Goal: Navigation & Orientation: Find specific page/section

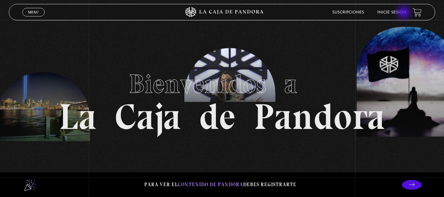
click at [404, 12] on link "Inicie sesión" at bounding box center [391, 13] width 29 height 4
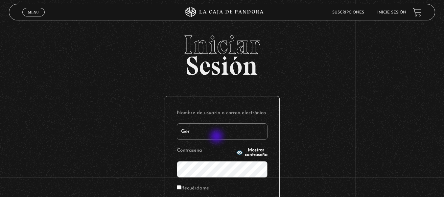
drag, startPoint x: 217, startPoint y: 137, endPoint x: 139, endPoint y: 129, distance: 78.3
click at [139, 129] on div "Iniciar Sesión Nombre de usuario o correo electrónico Ger Contraseña Mostrar co…" at bounding box center [222, 158] width 444 height 252
type input "karina.chavesgodinez@gmail.com"
drag, startPoint x: 220, startPoint y: 158, endPoint x: 226, endPoint y: 149, distance: 10.6
click at [222, 156] on p "Contraseña Mostrar contraseña" at bounding box center [222, 162] width 91 height 32
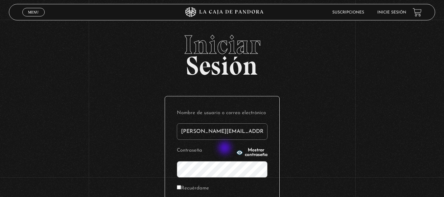
click at [226, 149] on p "Contraseña Mostrar contraseña" at bounding box center [222, 162] width 91 height 32
click at [236, 151] on icon "button" at bounding box center [239, 152] width 6 height 4
click at [187, 188] on label "Recuérdame" at bounding box center [193, 188] width 32 height 10
click at [181, 188] on input "Recuérdame" at bounding box center [179, 187] width 4 height 4
checkbox input "true"
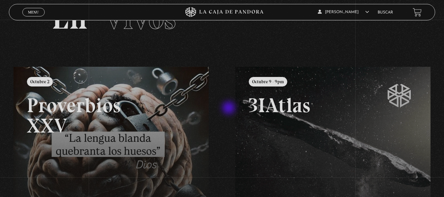
scroll to position [66, 0]
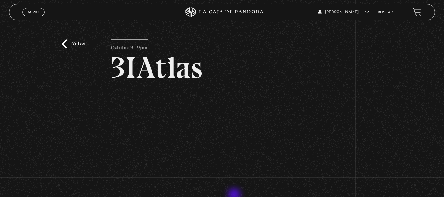
click at [206, 70] on h2 "3IAtlas" at bounding box center [222, 68] width 222 height 30
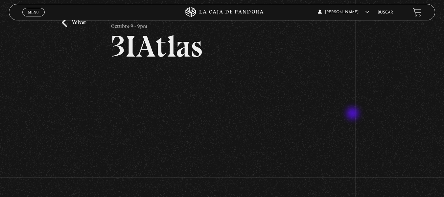
scroll to position [33, 0]
